Goal: Task Accomplishment & Management: Use online tool/utility

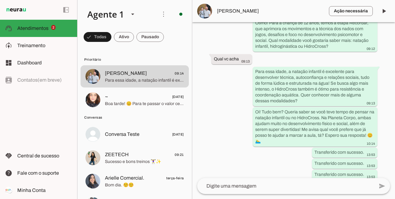
scroll to position [242, 0]
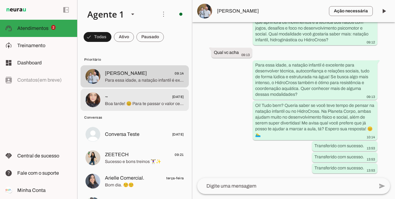
click at [123, 104] on span "Boa tarde! 😊 Para te passar o valor certinho, me conta por favor: qual a idade …" at bounding box center [144, 104] width 79 height 6
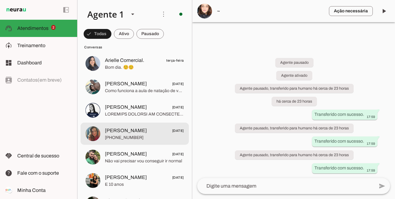
scroll to position [123, 0]
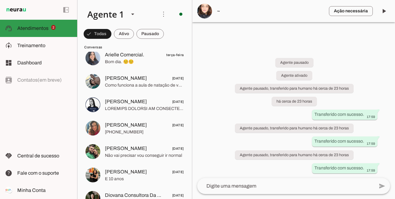
click at [52, 25] on span "2" at bounding box center [53, 27] width 5 height 5
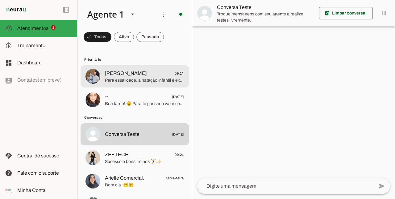
click at [116, 79] on span "Para essa idade, a natação infantil é excelente para desenvolver técnica, autoc…" at bounding box center [144, 80] width 79 height 6
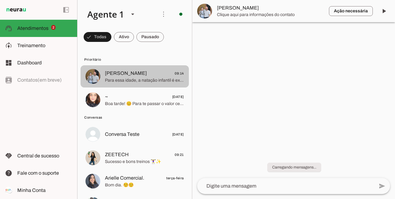
scroll to position [242, 0]
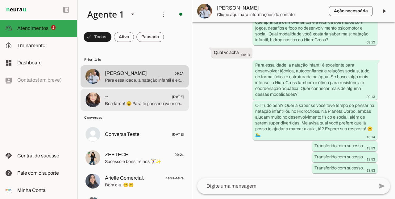
click at [109, 102] on span "Boa tarde! 😊 Para te passar o valor certinho, me conta por favor: qual a idade …" at bounding box center [144, 104] width 79 height 6
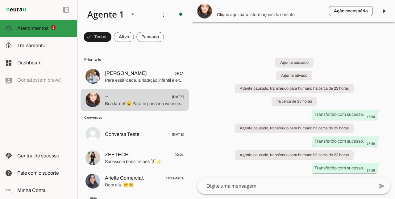
click at [54, 30] on slot at bounding box center [44, 28] width 55 height 7
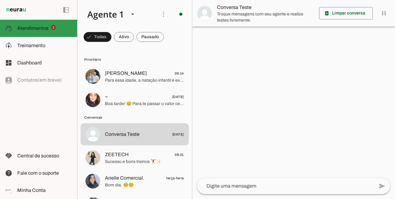
click at [54, 30] on slot at bounding box center [44, 28] width 55 height 7
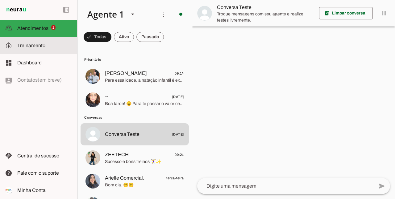
click at [38, 45] on span "Treinamento" at bounding box center [31, 45] width 28 height 5
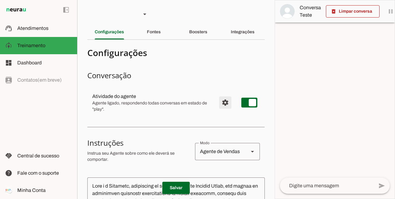
click at [222, 101] on span "Configurações avançadas" at bounding box center [225, 102] width 15 height 15
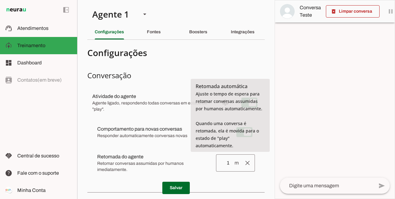
type input "1"
type md-outlined-text-field "1"
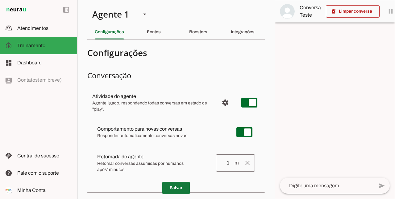
click at [177, 188] on span at bounding box center [175, 188] width 27 height 15
